Goal: Transaction & Acquisition: Purchase product/service

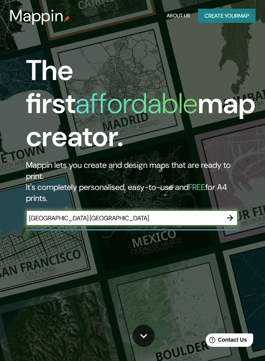
type input "[GEOGRAPHIC_DATA] [GEOGRAPHIC_DATA]"
click at [234, 218] on icon "button" at bounding box center [230, 217] width 9 height 9
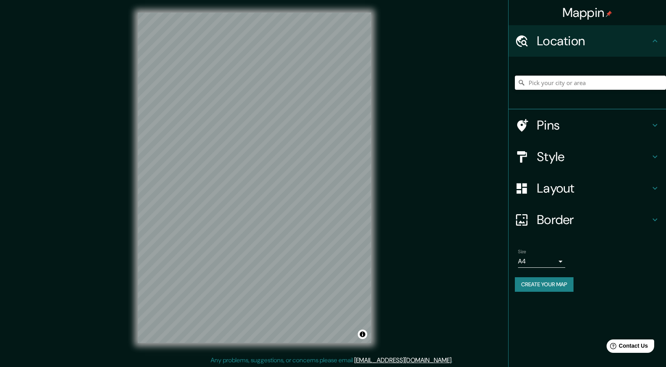
click at [265, 89] on input "Pick your city or area" at bounding box center [590, 83] width 151 height 14
click at [265, 83] on input "Pick your city or area" at bounding box center [590, 83] width 151 height 14
paste input "[GEOGRAPHIC_DATA] [GEOGRAPHIC_DATA]"
type input "[STREET_ADDRESS]"
click at [265, 85] on icon "Clear" at bounding box center [660, 83] width 6 height 6
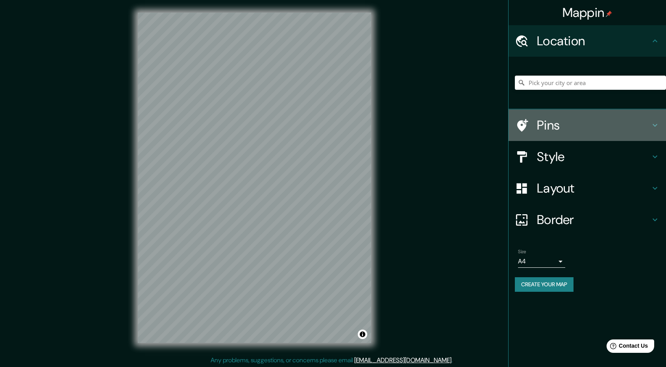
click at [265, 125] on icon at bounding box center [654, 124] width 9 height 9
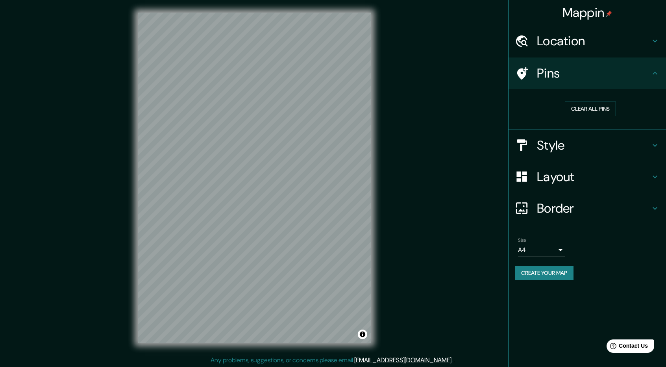
click at [265, 104] on button "Clear all pins" at bounding box center [590, 109] width 51 height 15
click at [265, 108] on button "Clear all pins" at bounding box center [590, 109] width 51 height 15
click at [265, 75] on h4 "Pins" at bounding box center [593, 73] width 113 height 16
click at [265, 44] on h4 "Location" at bounding box center [593, 41] width 113 height 16
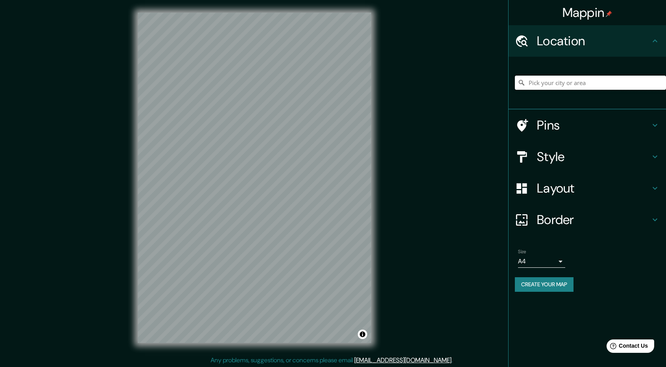
click at [265, 85] on input "Pick your city or area" at bounding box center [590, 83] width 151 height 14
paste input "[GEOGRAPHIC_DATA] [GEOGRAPHIC_DATA]"
type input "[GEOGRAPHIC_DATA], [GEOGRAPHIC_DATA], [GEOGRAPHIC_DATA] 15213, [GEOGRAPHIC_DATA]"
